Goal: Transaction & Acquisition: Download file/media

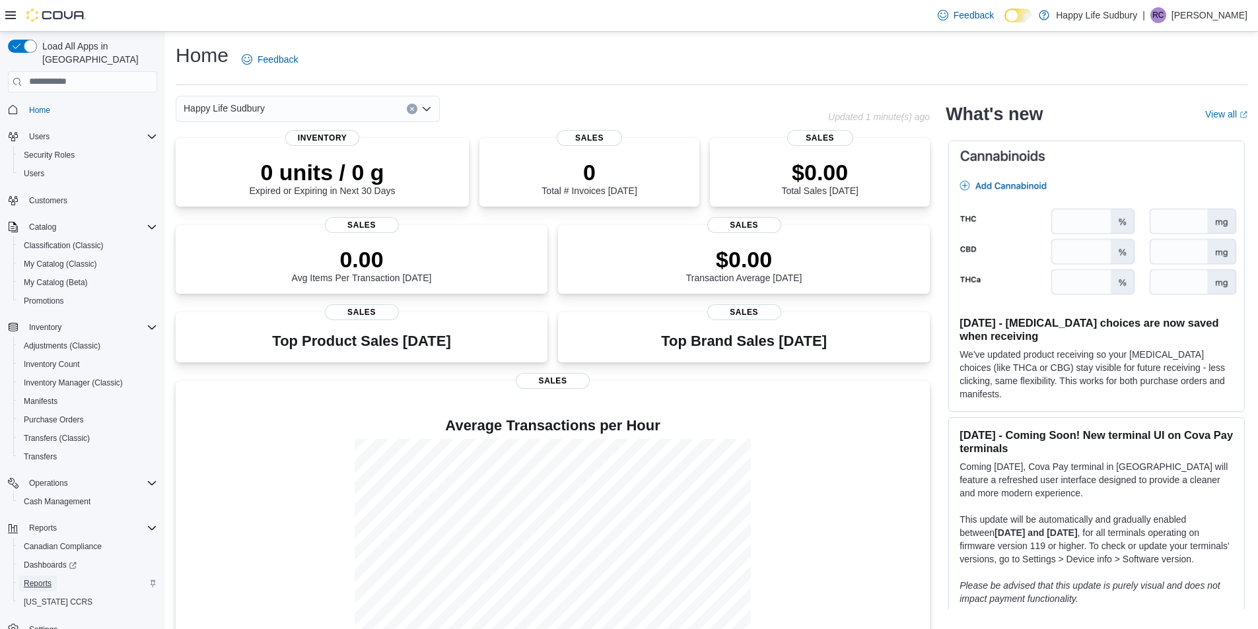
click at [47, 579] on span "Reports" at bounding box center [38, 584] width 28 height 11
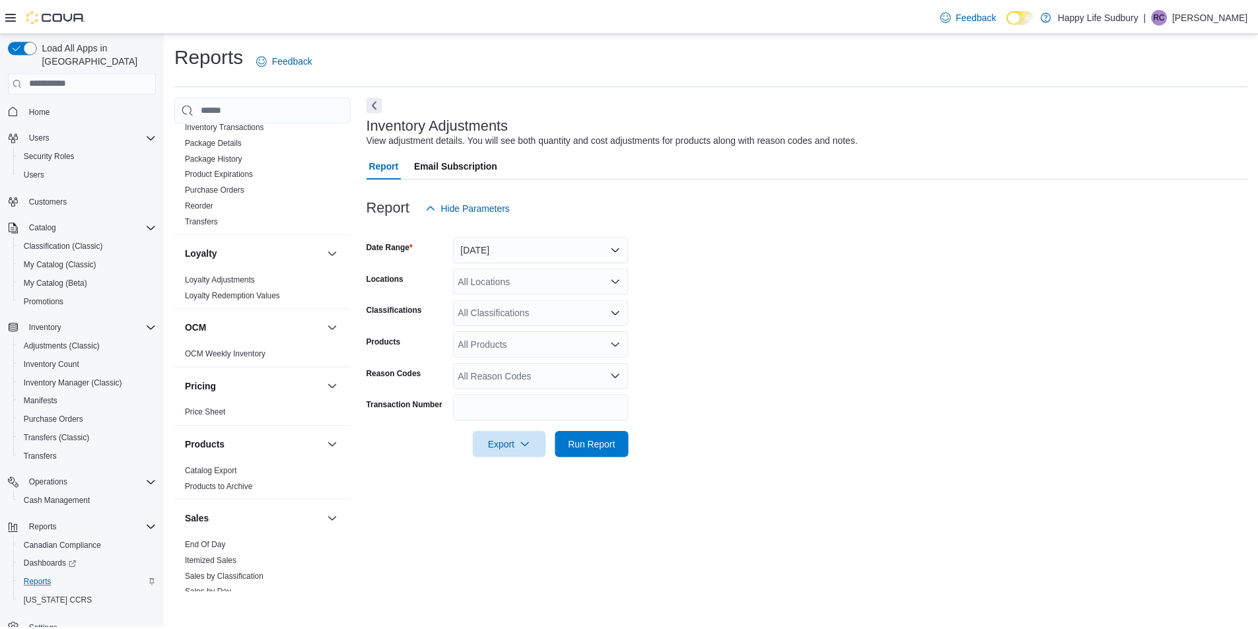
scroll to position [859, 0]
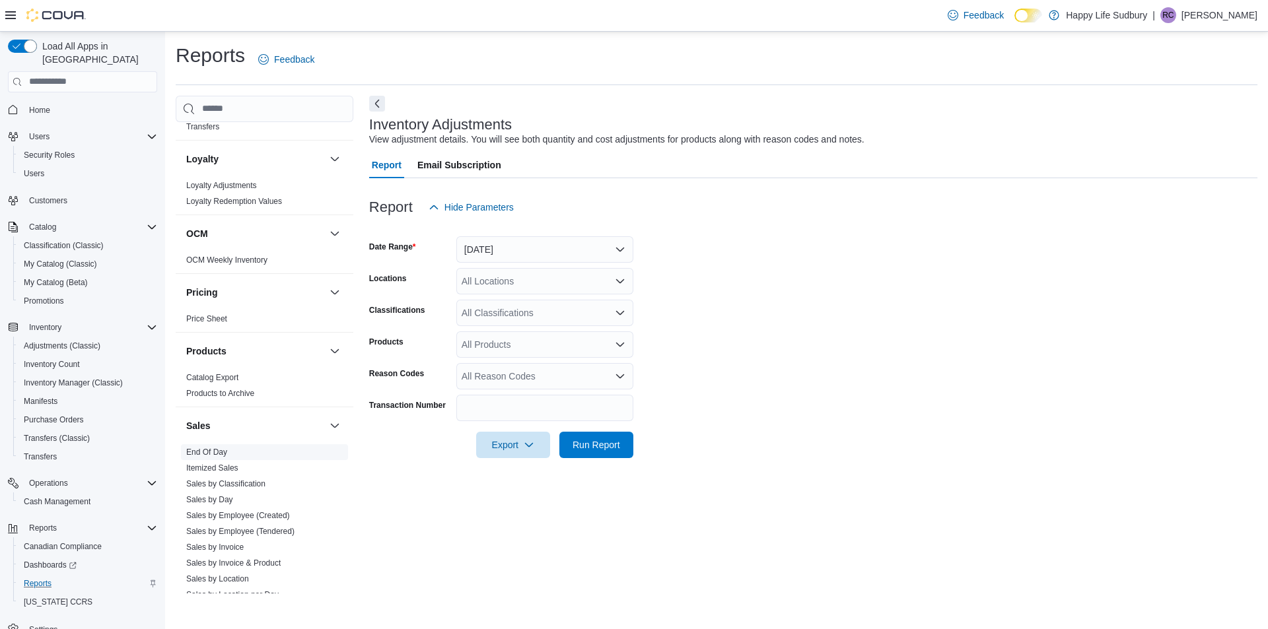
click at [200, 448] on link "End Of Day" at bounding box center [206, 452] width 41 height 9
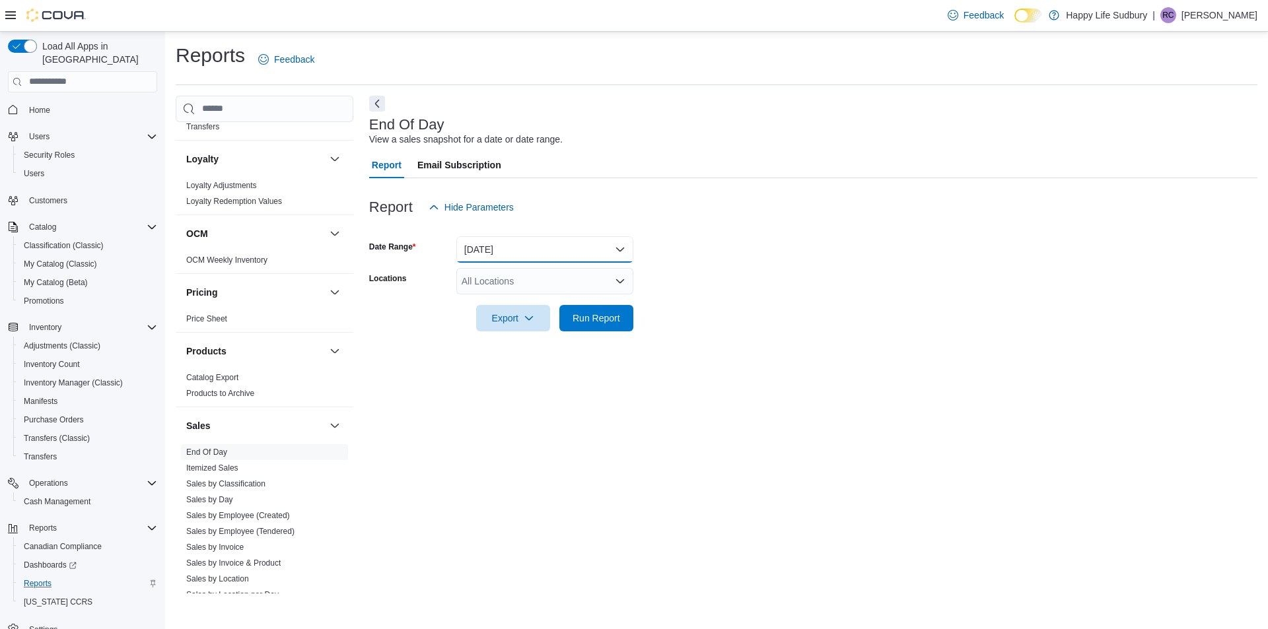
click at [622, 248] on button "[DATE]" at bounding box center [544, 249] width 177 height 26
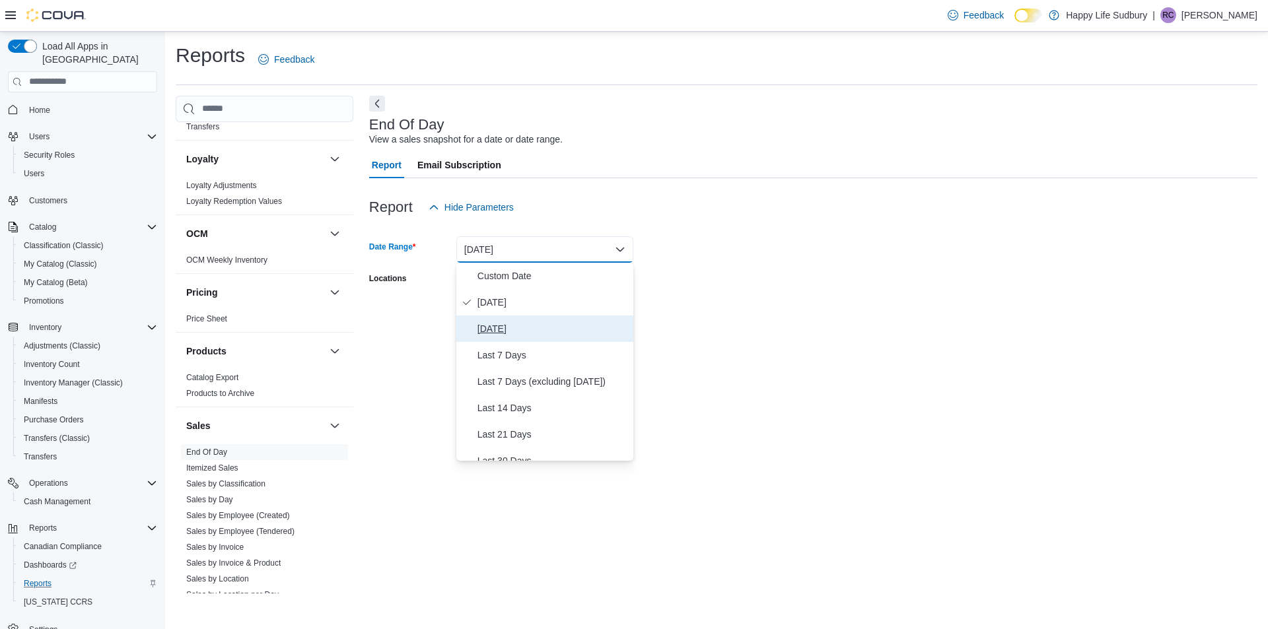
click at [493, 326] on span "[DATE]" at bounding box center [552, 329] width 151 height 16
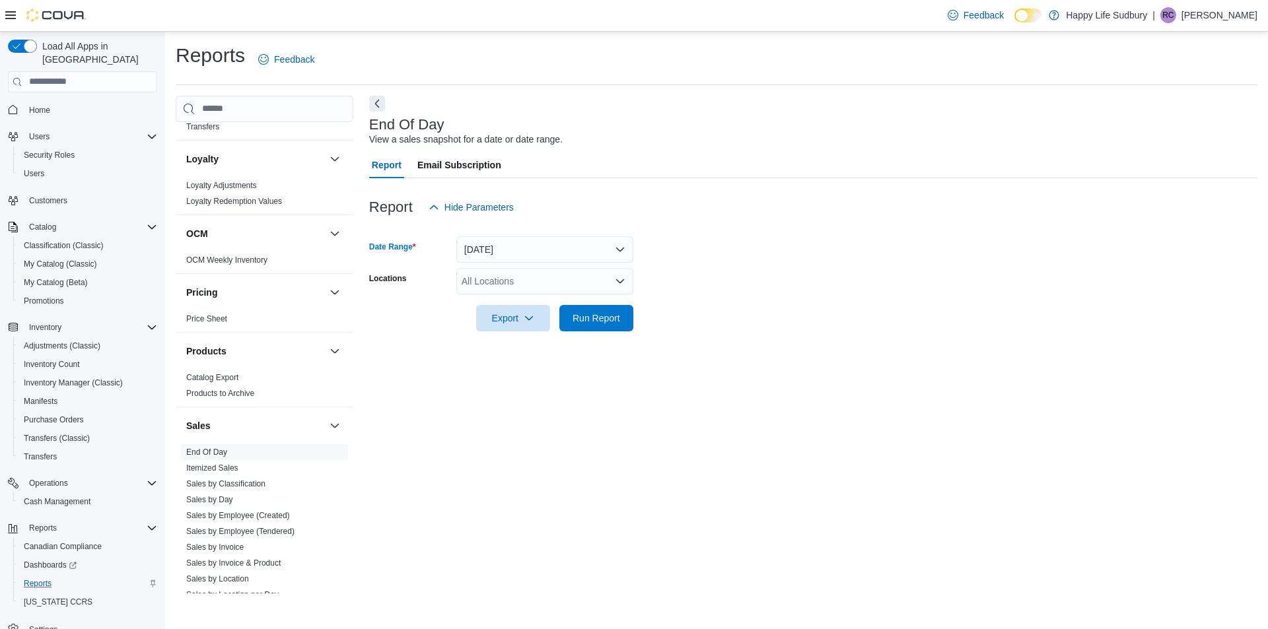
click at [907, 313] on form "Date Range [DATE] Locations All Locations Export Run Report" at bounding box center [813, 276] width 888 height 111
click at [569, 281] on div "All Locations" at bounding box center [544, 281] width 177 height 26
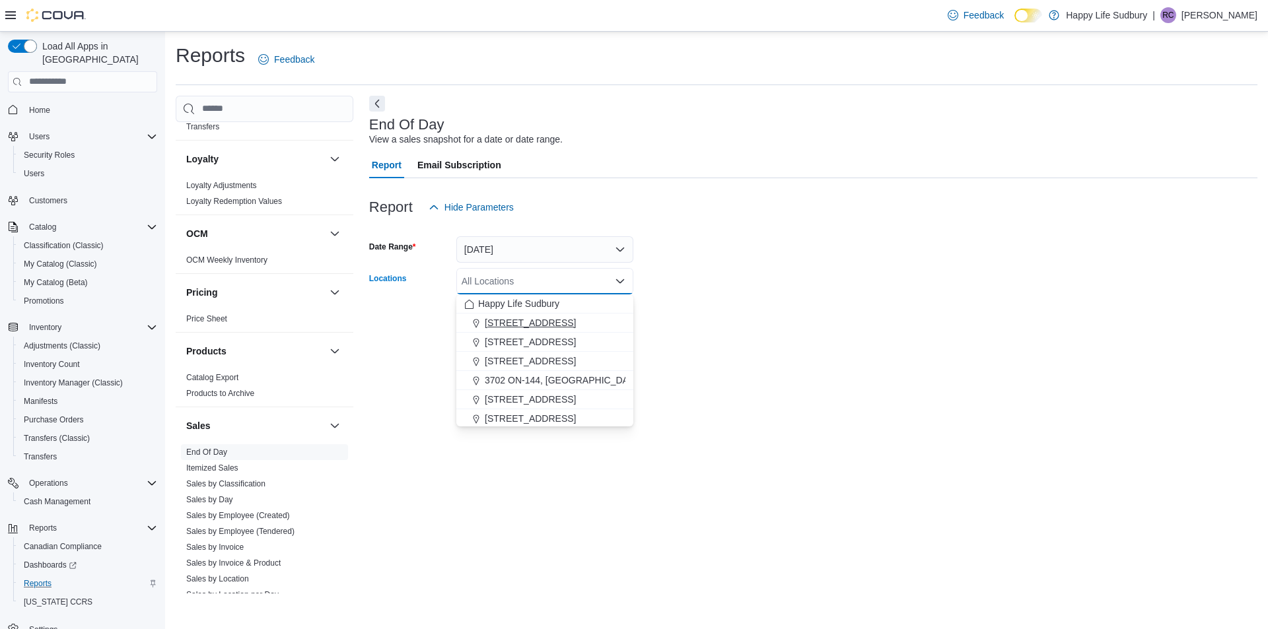
click at [563, 324] on span "[STREET_ADDRESS]" at bounding box center [530, 322] width 91 height 13
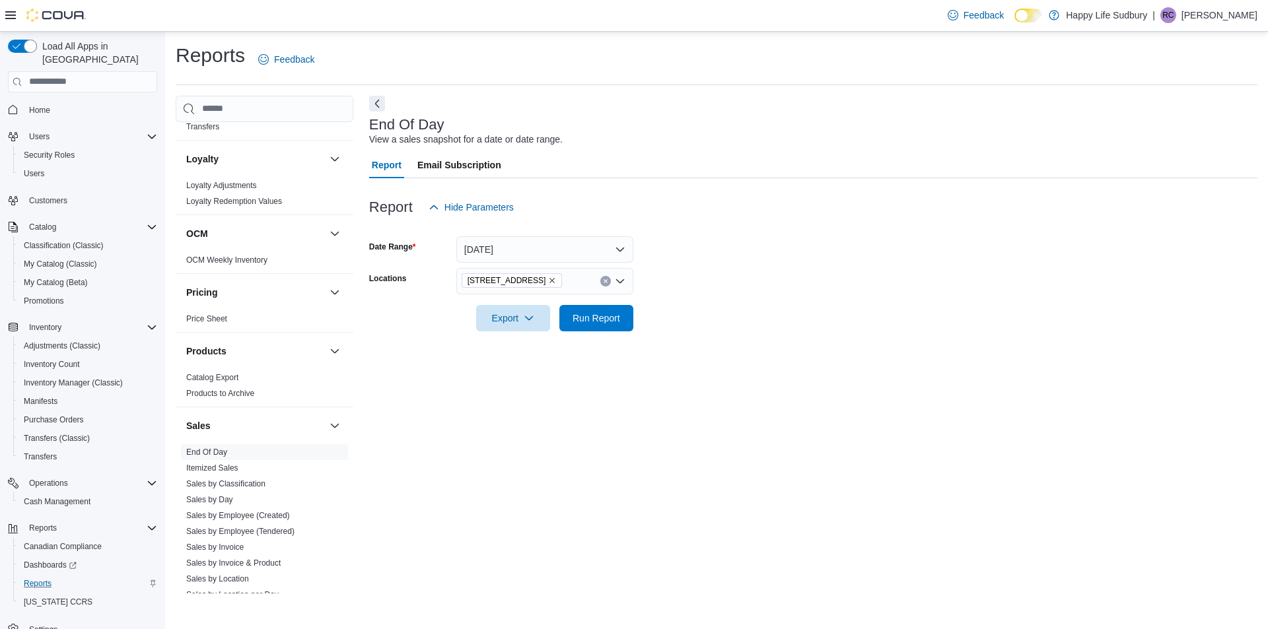
click at [796, 312] on form "Date Range [DATE] Locations [STREET_ADDRESS] Export Run Report" at bounding box center [813, 276] width 888 height 111
click at [617, 313] on span "Run Report" at bounding box center [597, 317] width 48 height 13
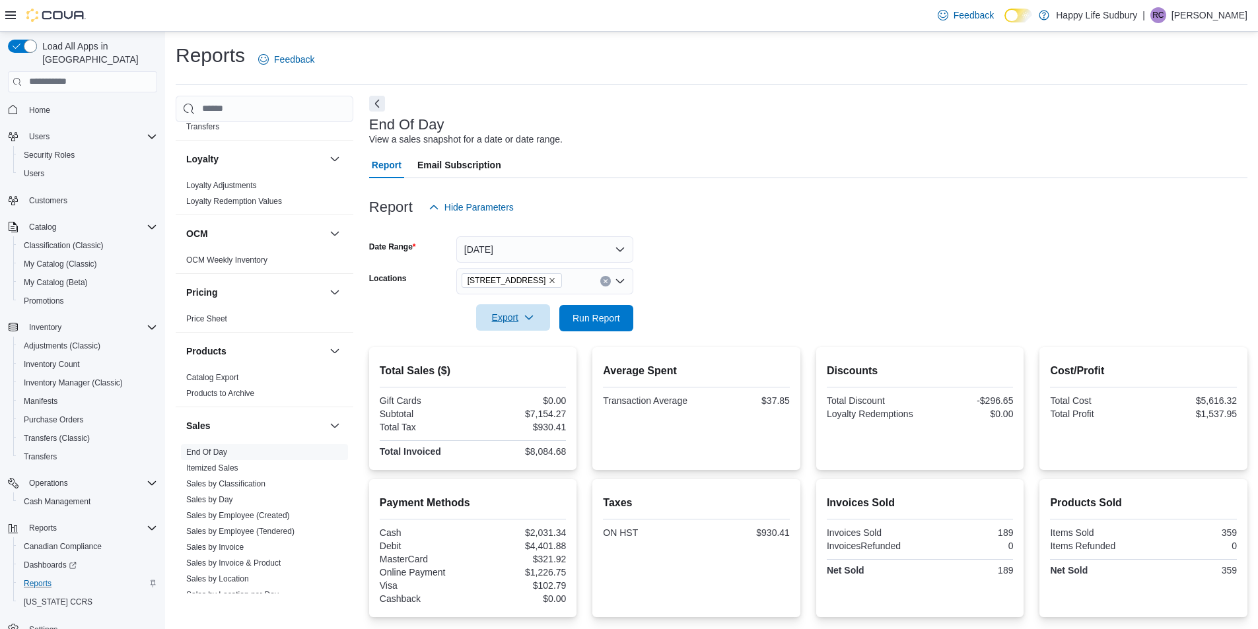
click at [495, 317] on span "Export" at bounding box center [513, 317] width 58 height 26
click at [522, 369] on span "Export to Pdf" at bounding box center [514, 371] width 59 height 11
